Goal: Information Seeking & Learning: Find contact information

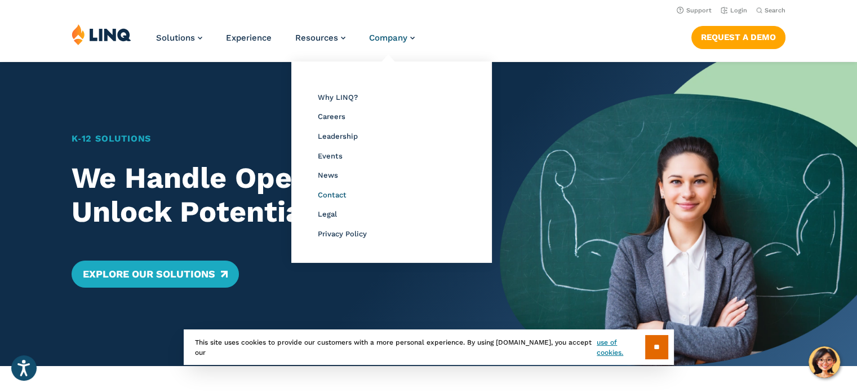
click at [331, 193] on span "Contact" at bounding box center [332, 194] width 29 height 8
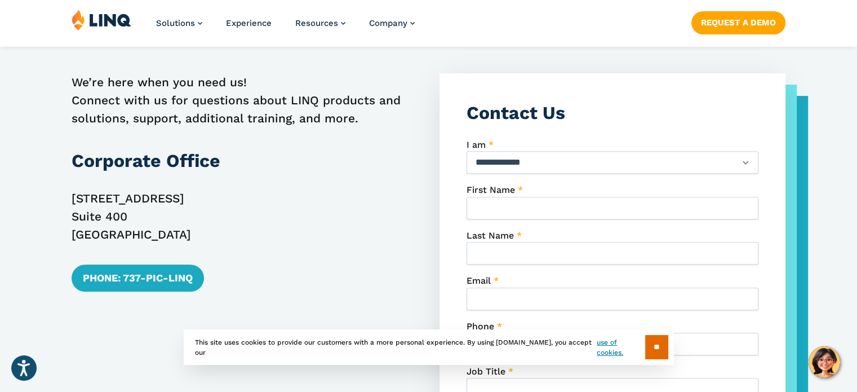
scroll to position [387, 0]
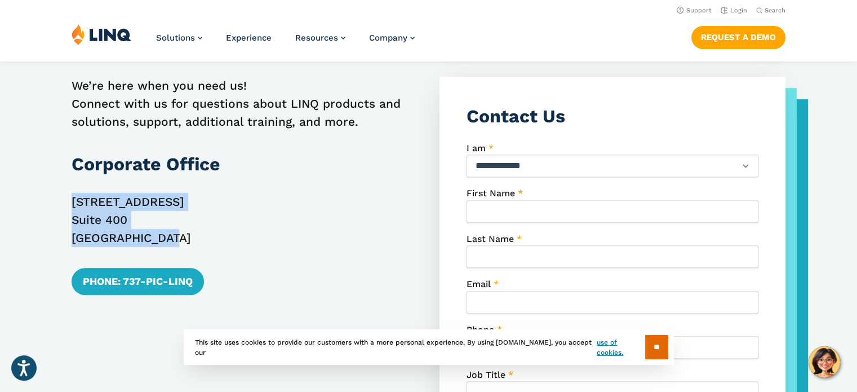
drag, startPoint x: 162, startPoint y: 235, endPoint x: 185, endPoint y: 14, distance: 223.2
click at [65, 196] on div "**********" at bounding box center [428, 387] width 857 height 621
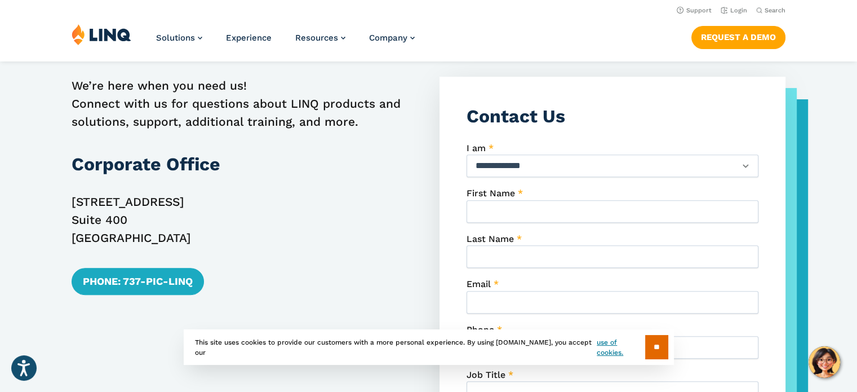
click at [168, 233] on p "[STREET_ADDRESS]" at bounding box center [245, 220] width 346 height 54
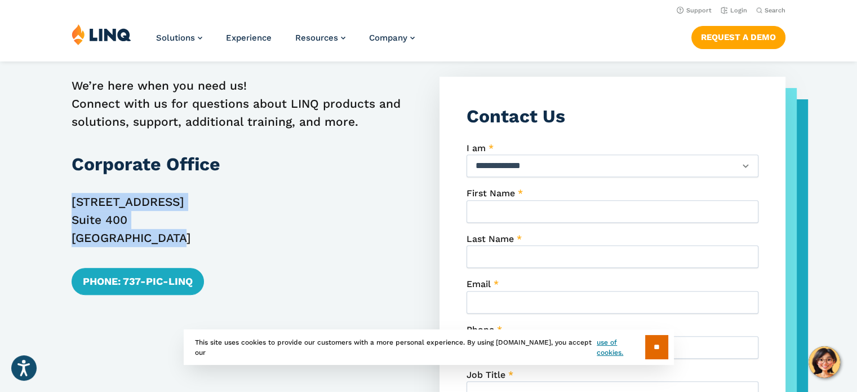
drag, startPoint x: 166, startPoint y: 235, endPoint x: 72, endPoint y: 199, distance: 100.8
click at [72, 199] on p "[STREET_ADDRESS]" at bounding box center [245, 220] width 346 height 54
copy p "[STREET_ADDRESS]"
click at [177, 209] on p "[STREET_ADDRESS]" at bounding box center [245, 220] width 346 height 54
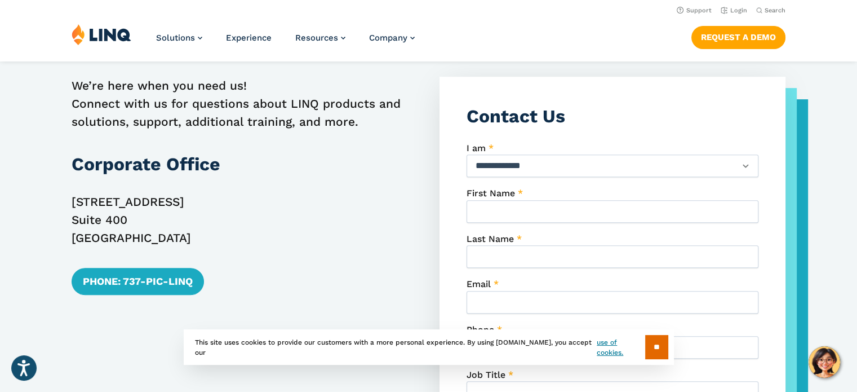
click at [203, 241] on p "[STREET_ADDRESS]" at bounding box center [245, 220] width 346 height 54
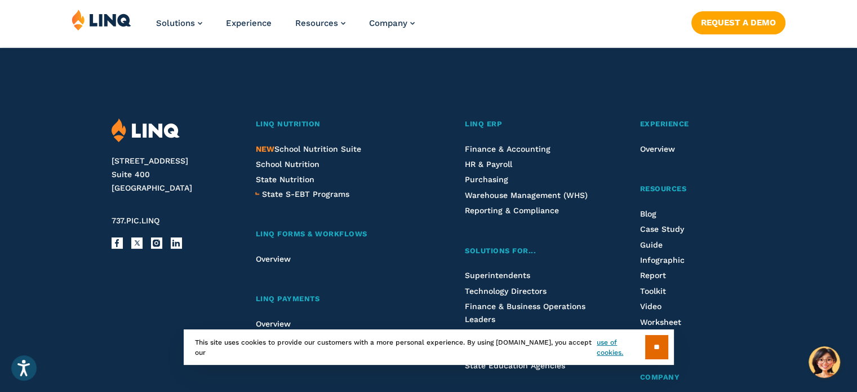
scroll to position [1109, 0]
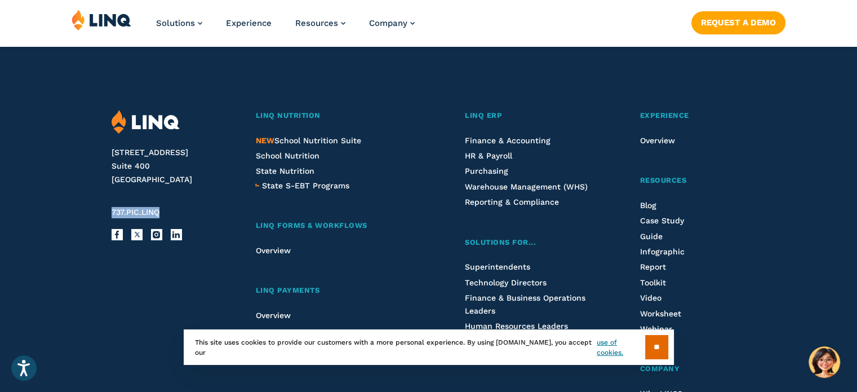
drag, startPoint x: 163, startPoint y: 211, endPoint x: 101, endPoint y: 211, distance: 61.4
click at [101, 211] on div "2801 Via Fortuna Suite 400 Austin, TX 78746 737.PIC.LINQ Facebook X Instagram L…" at bounding box center [429, 293] width 714 height 508
copy span "737.PIC.LINQ"
